Goal: Communication & Community: Answer question/provide support

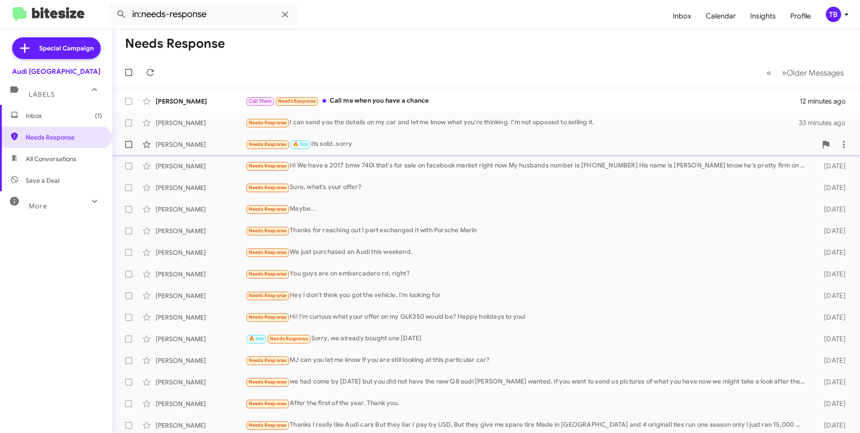
click at [399, 147] on div "Needs Response 🔥 Hot Its sold..sorry" at bounding box center [531, 144] width 571 height 10
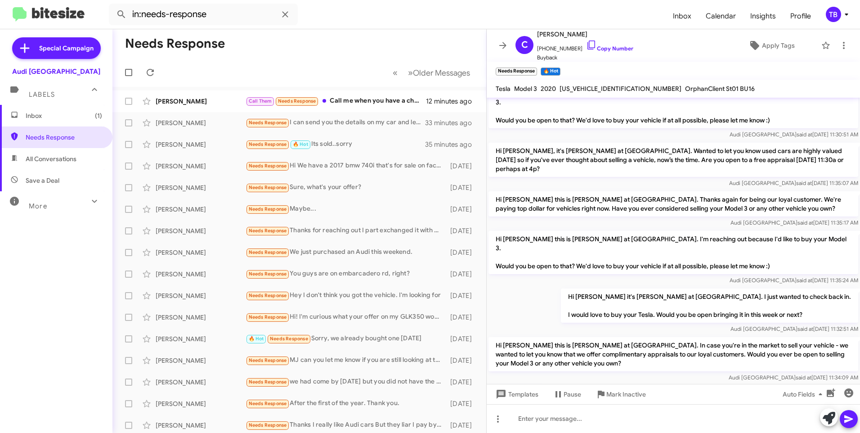
scroll to position [94, 0]
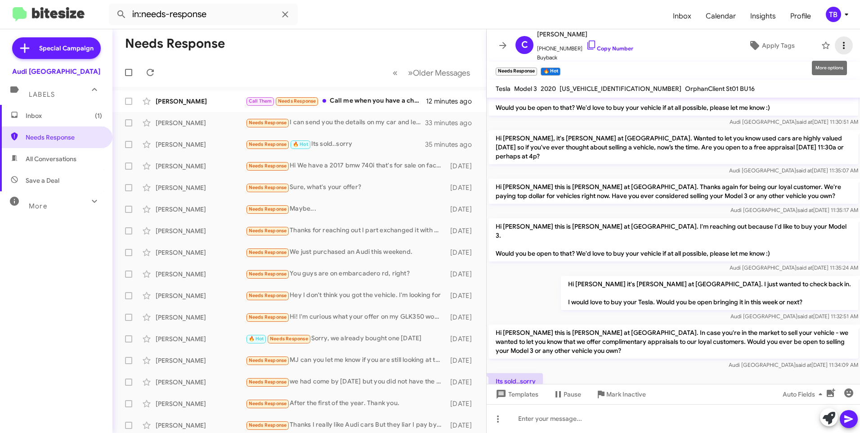
click at [839, 42] on icon at bounding box center [844, 45] width 11 height 11
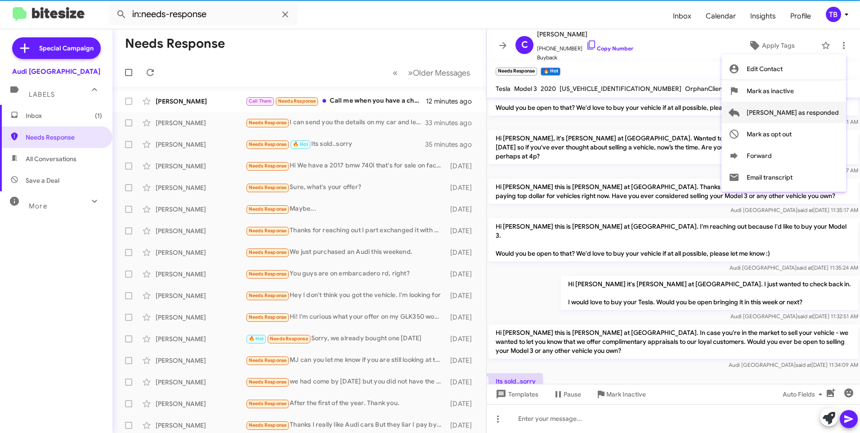
click at [826, 107] on span "[PERSON_NAME] as responded" at bounding box center [793, 113] width 92 height 22
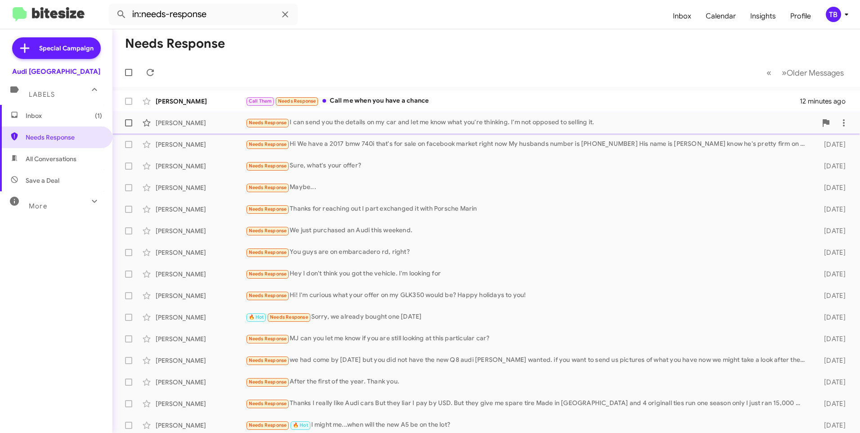
click at [372, 130] on div "[PERSON_NAME] Needs Response I can send you the details on my car and let me kn…" at bounding box center [486, 123] width 733 height 18
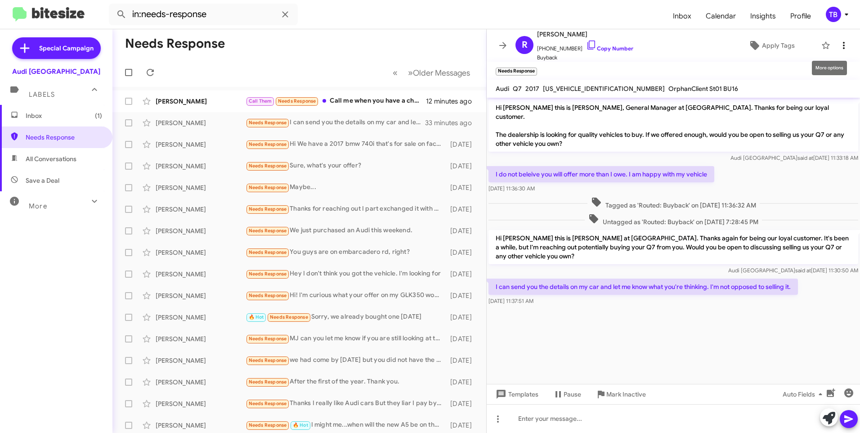
click at [843, 44] on span at bounding box center [844, 45] width 18 height 11
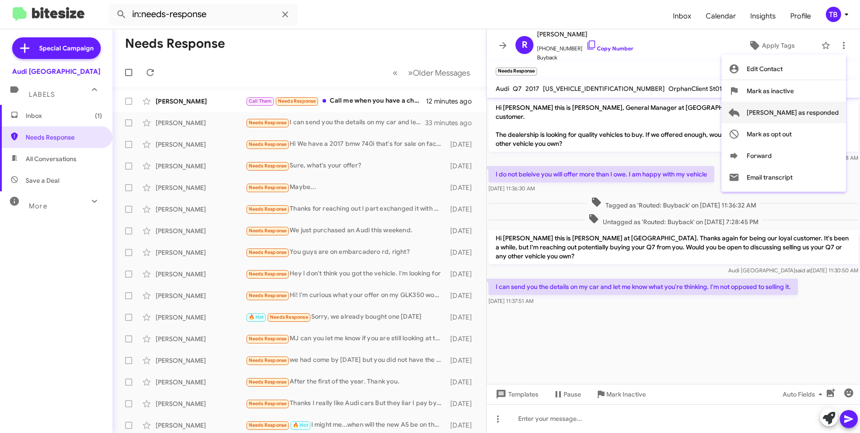
click at [840, 111] on button "[PERSON_NAME] as responded" at bounding box center [784, 113] width 125 height 22
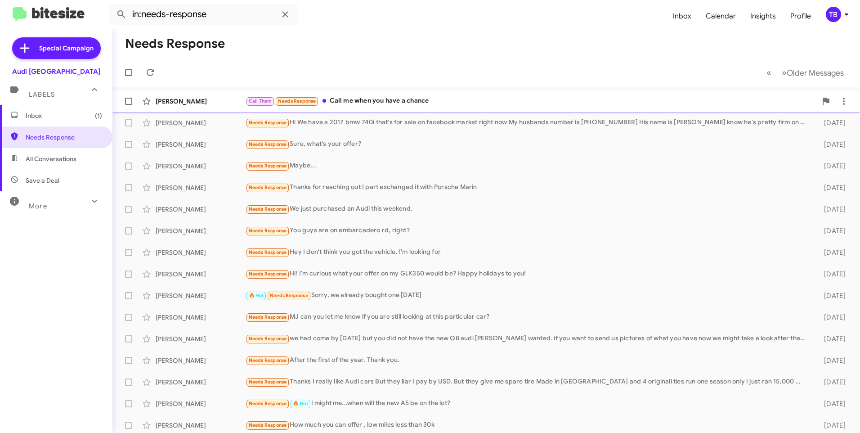
click at [381, 104] on div "Call Them Needs Response Call me when you have a chance" at bounding box center [531, 101] width 571 height 10
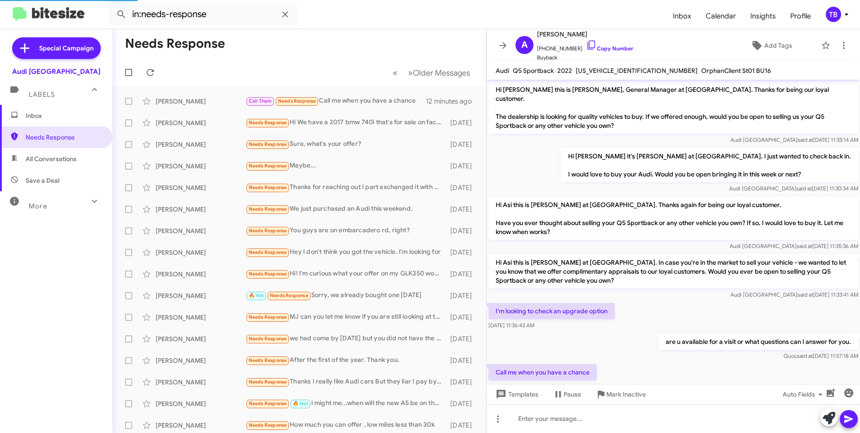
scroll to position [16, 0]
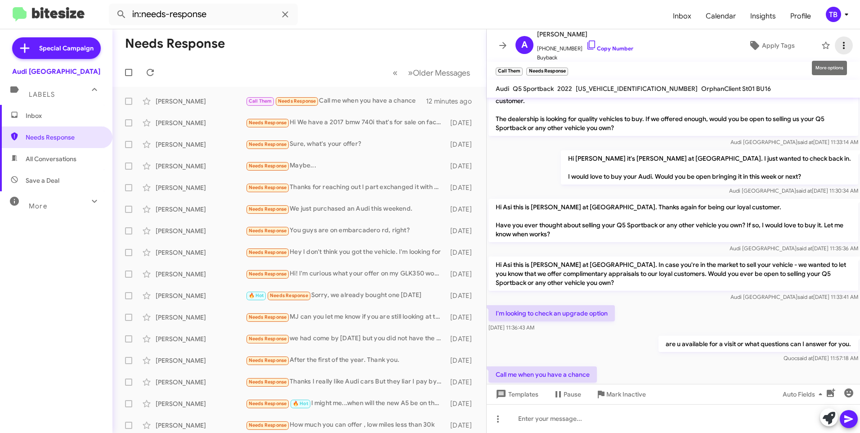
click at [839, 45] on icon at bounding box center [844, 45] width 11 height 11
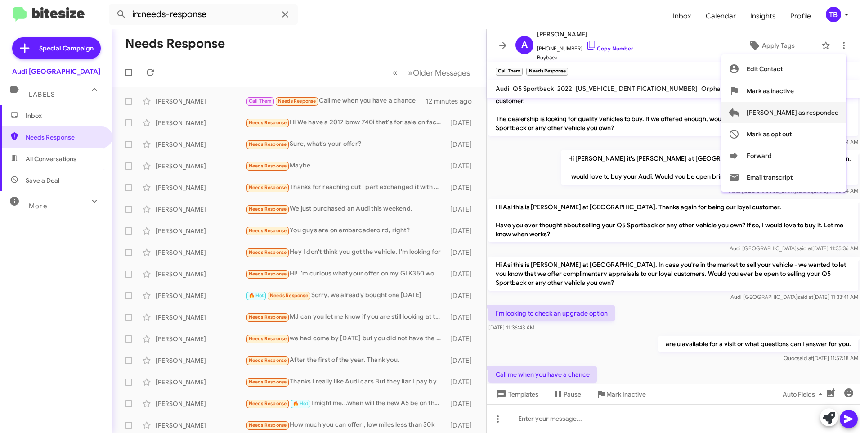
click at [817, 107] on span "[PERSON_NAME] as responded" at bounding box center [793, 113] width 92 height 22
